Goal: Find specific page/section

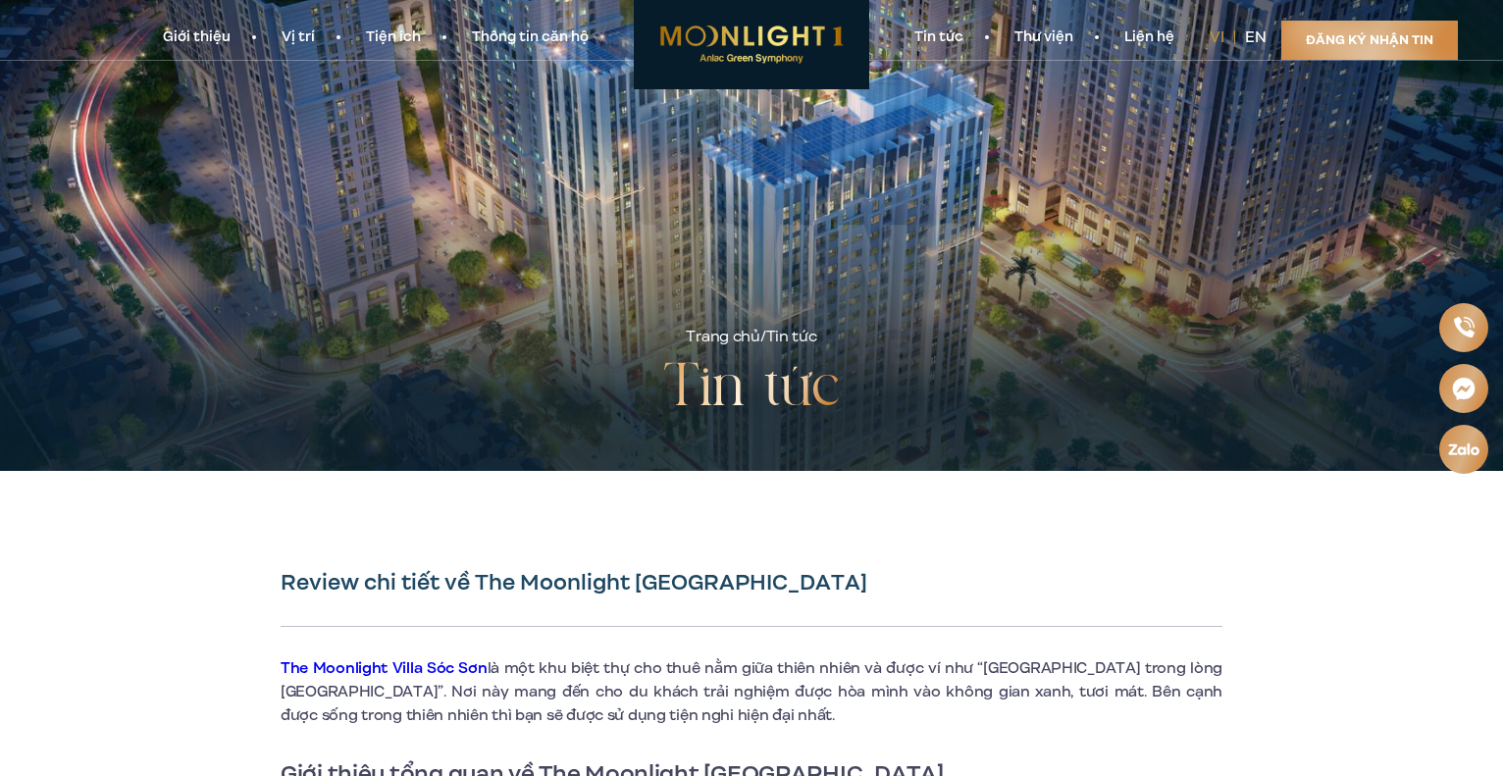
click at [1149, 43] on link "Liên hệ" at bounding box center [1149, 37] width 101 height 21
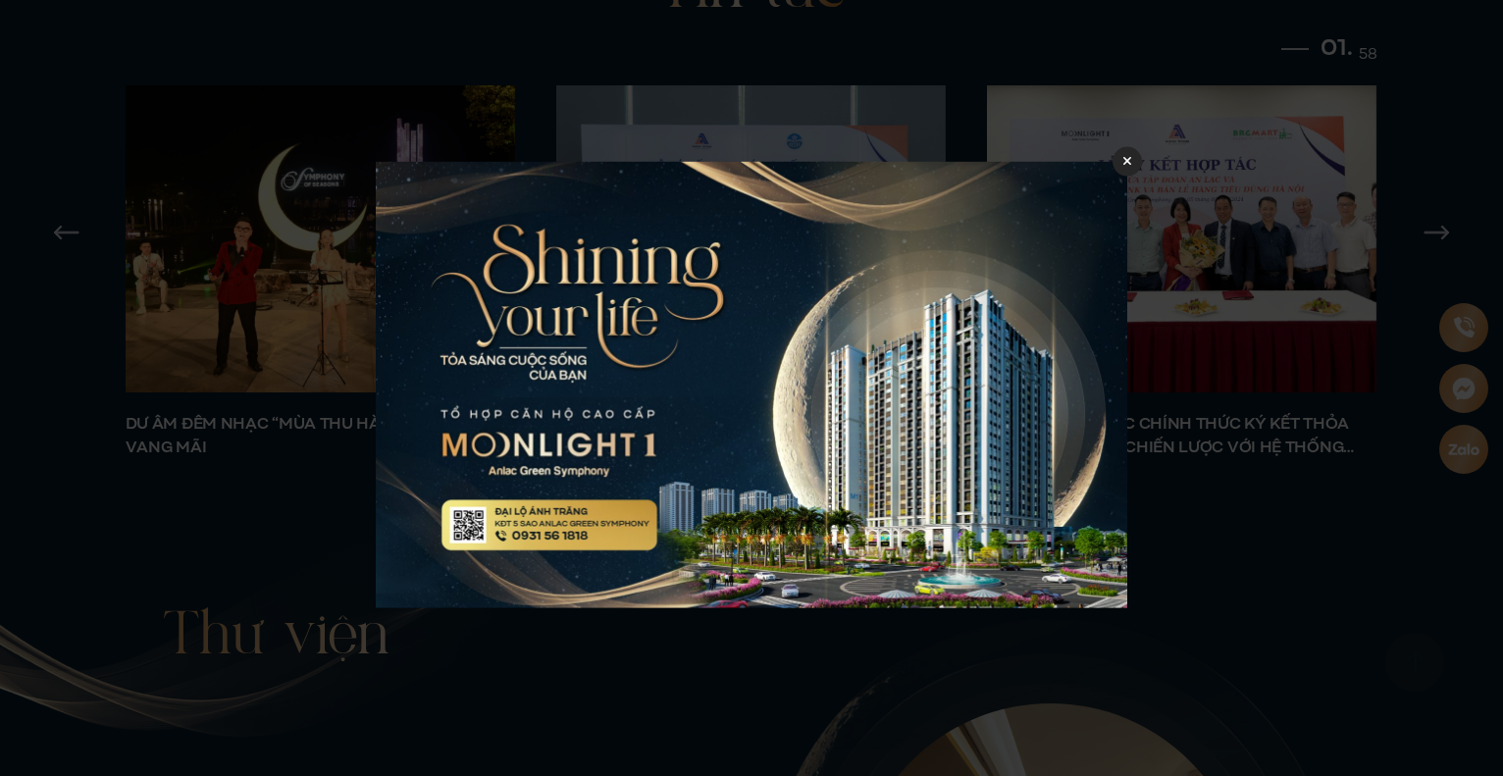
scroll to position [8262, 0]
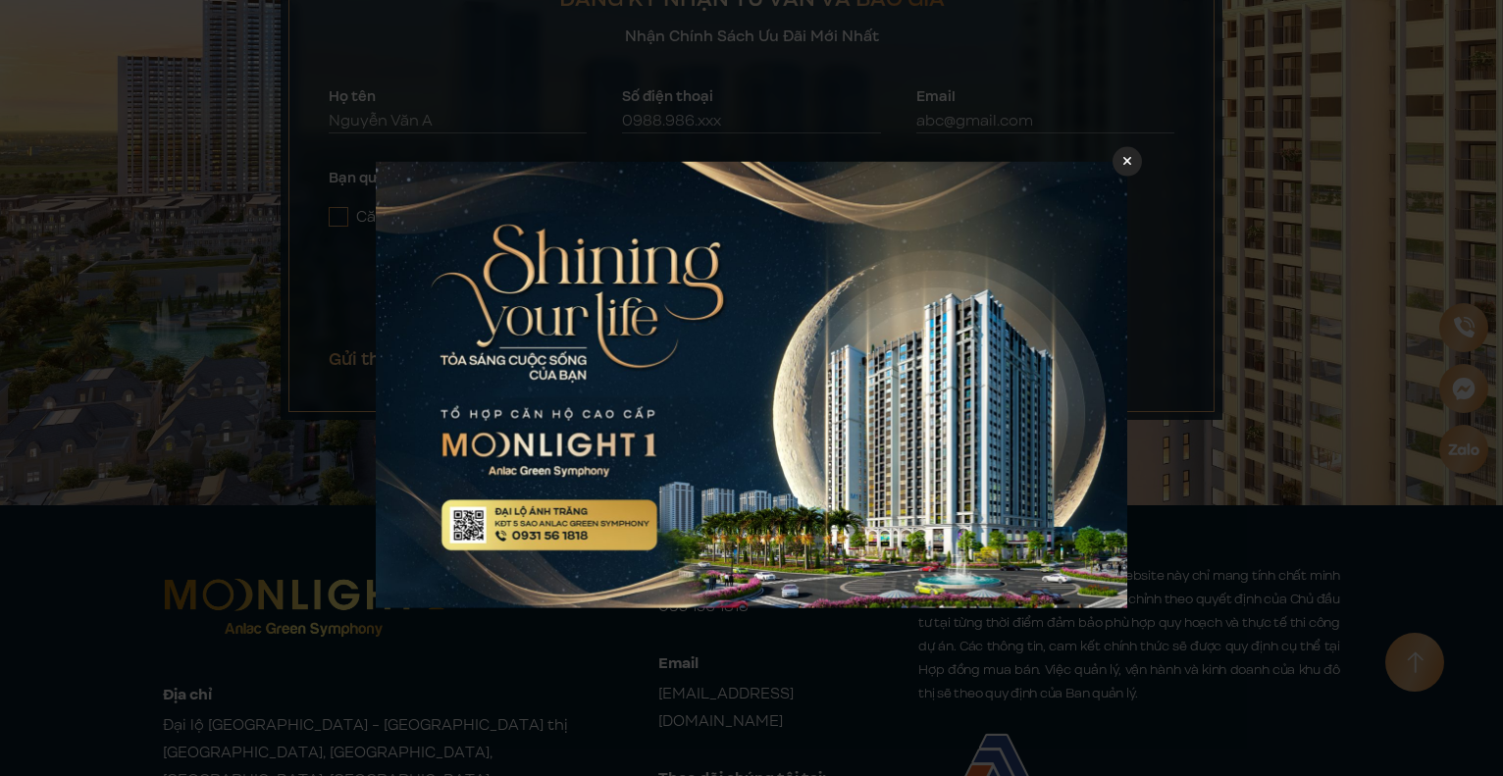
click at [114, 580] on div at bounding box center [751, 388] width 1503 height 776
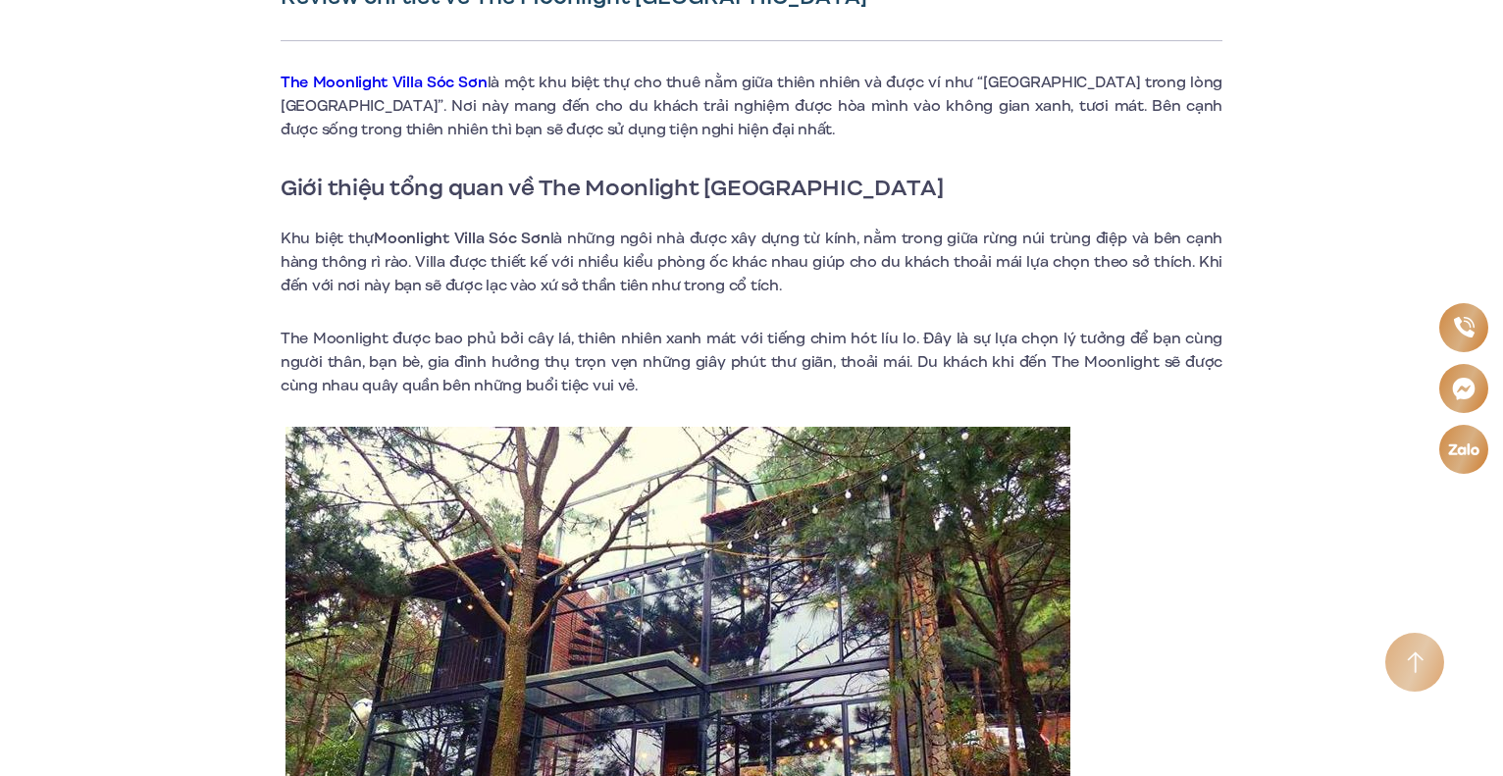
scroll to position [589, 0]
